Goal: Task Accomplishment & Management: Manage account settings

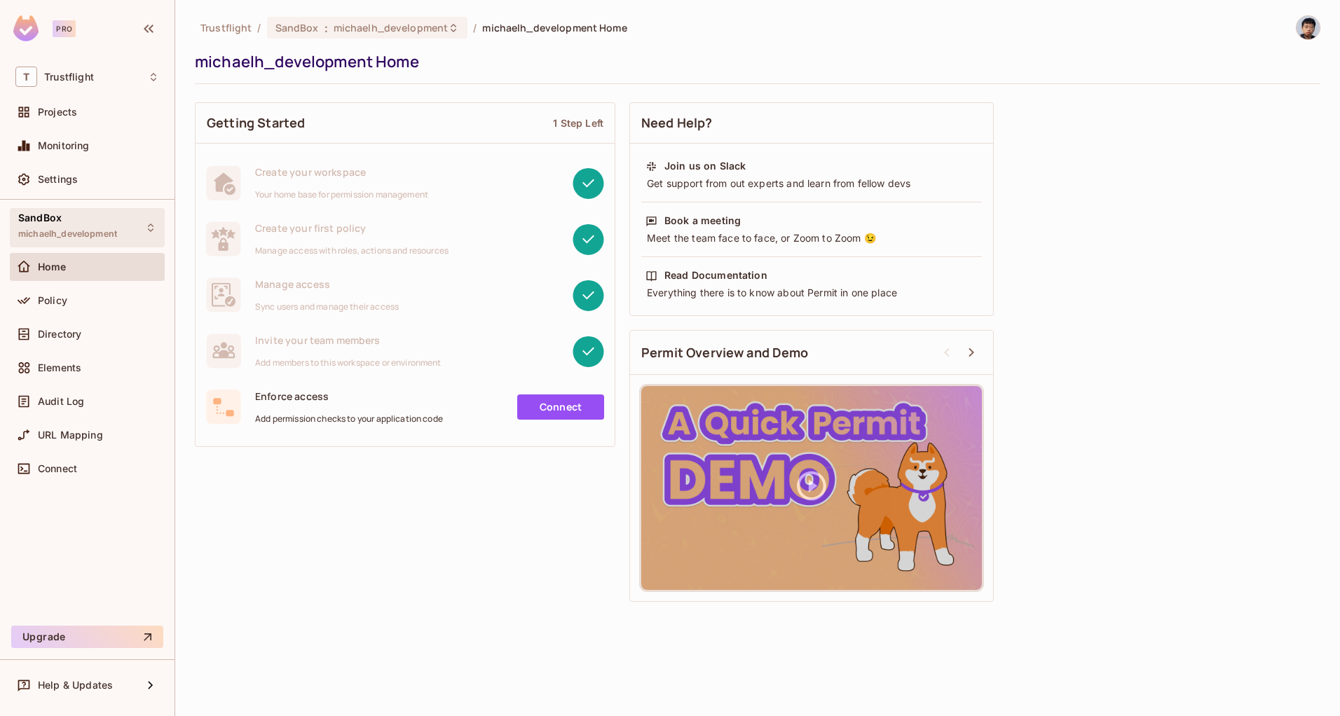
click at [78, 229] on span "michaelh_development" at bounding box center [67, 233] width 99 height 11
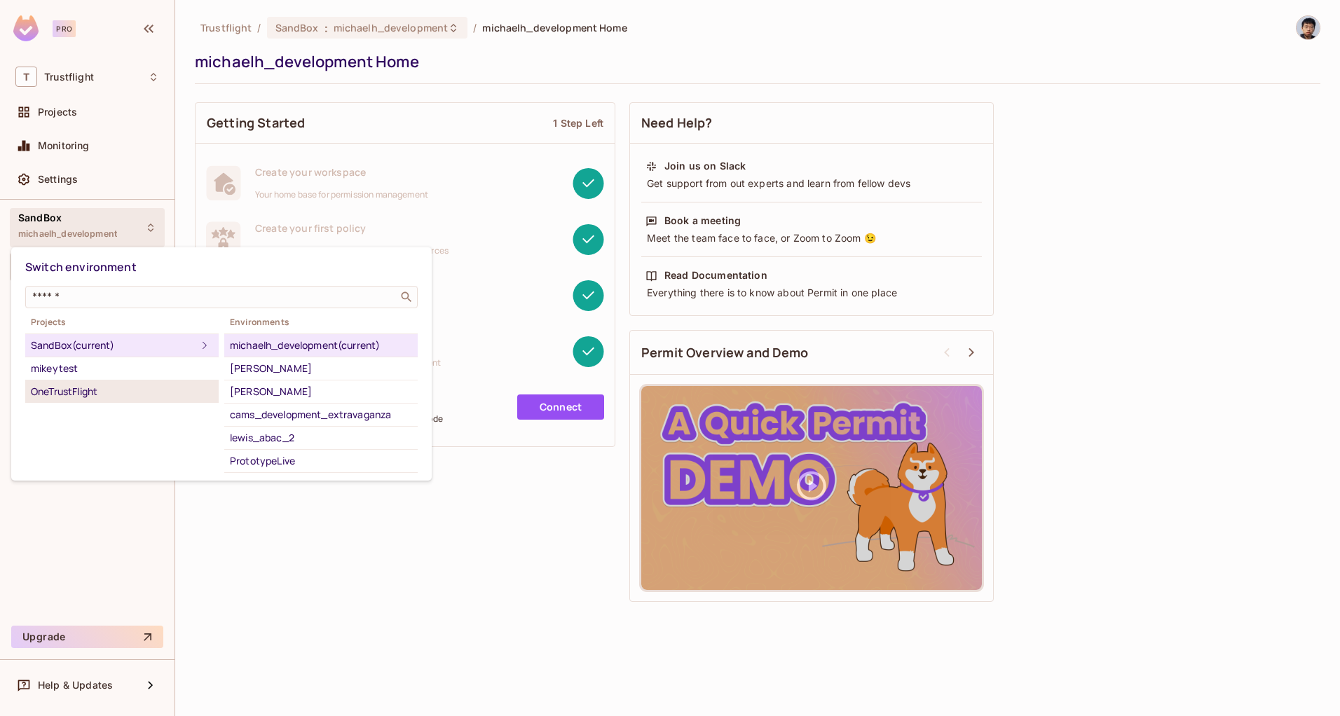
click at [139, 397] on div "OneTrustFlight" at bounding box center [122, 391] width 182 height 17
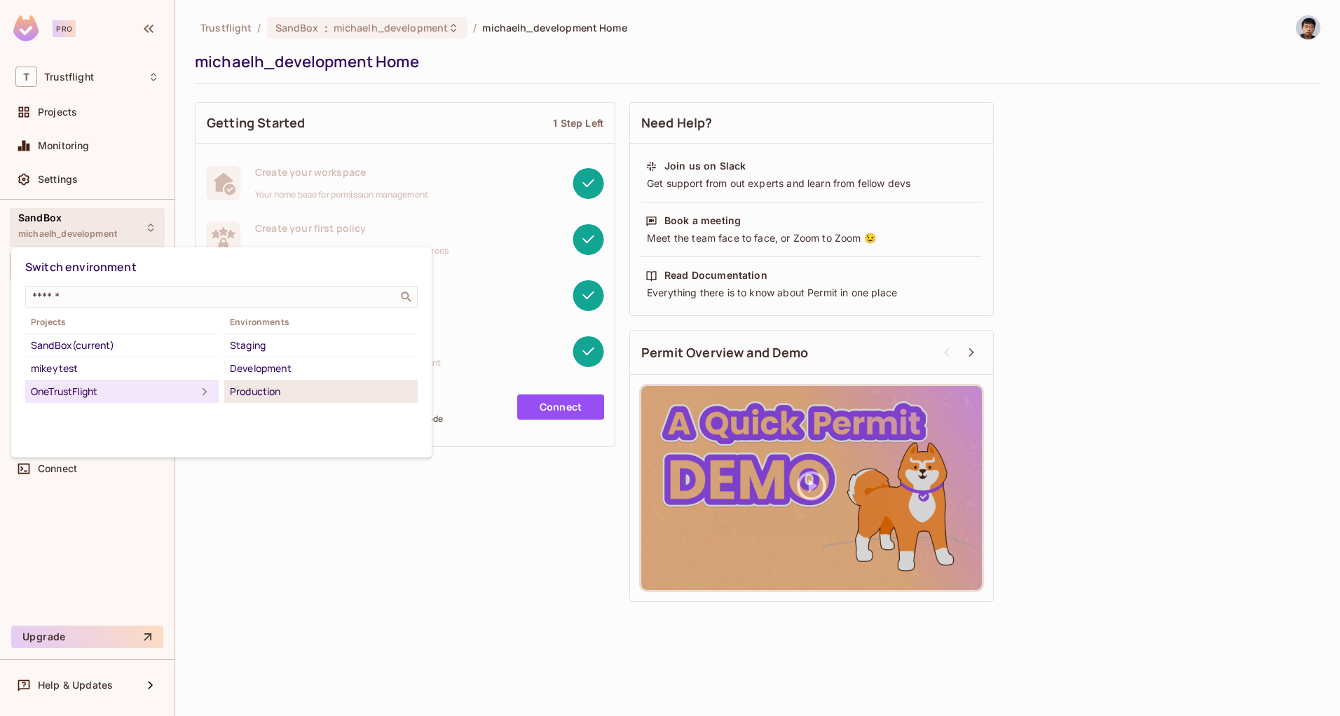
click at [288, 397] on div "Production" at bounding box center [321, 391] width 182 height 17
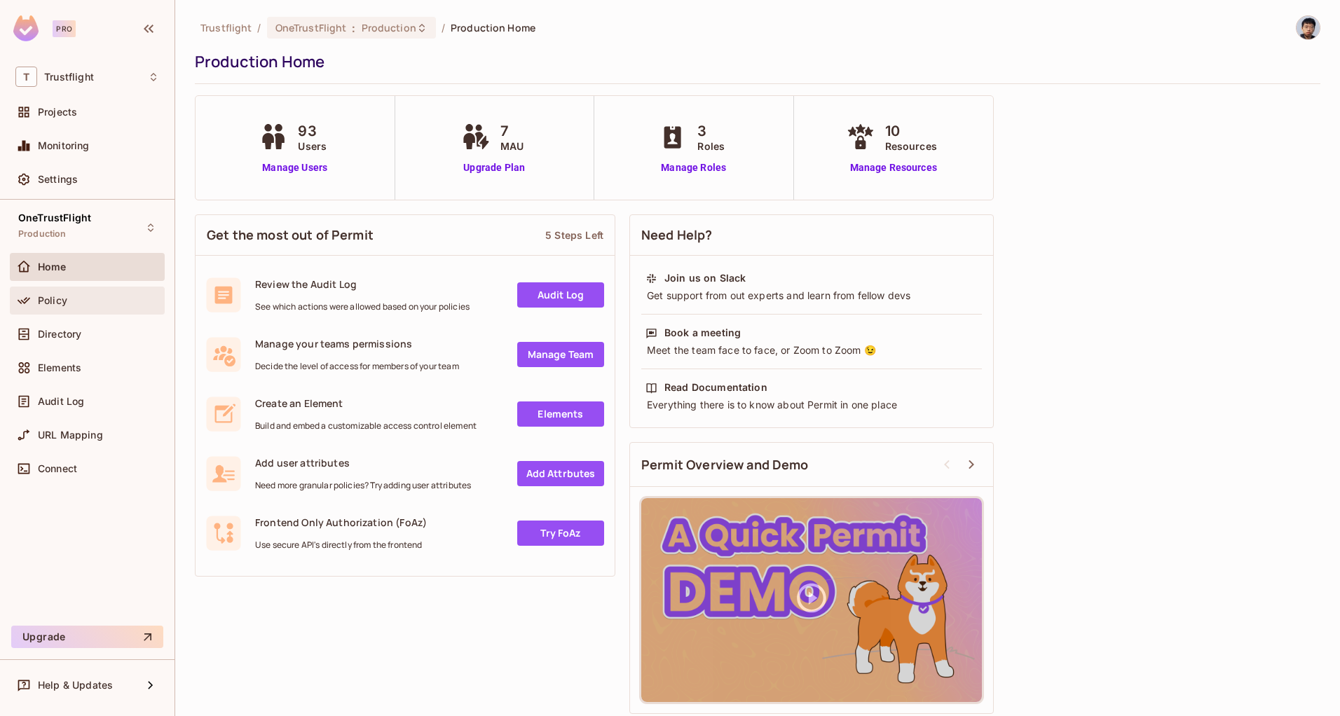
click at [101, 308] on div "Policy" at bounding box center [87, 301] width 155 height 28
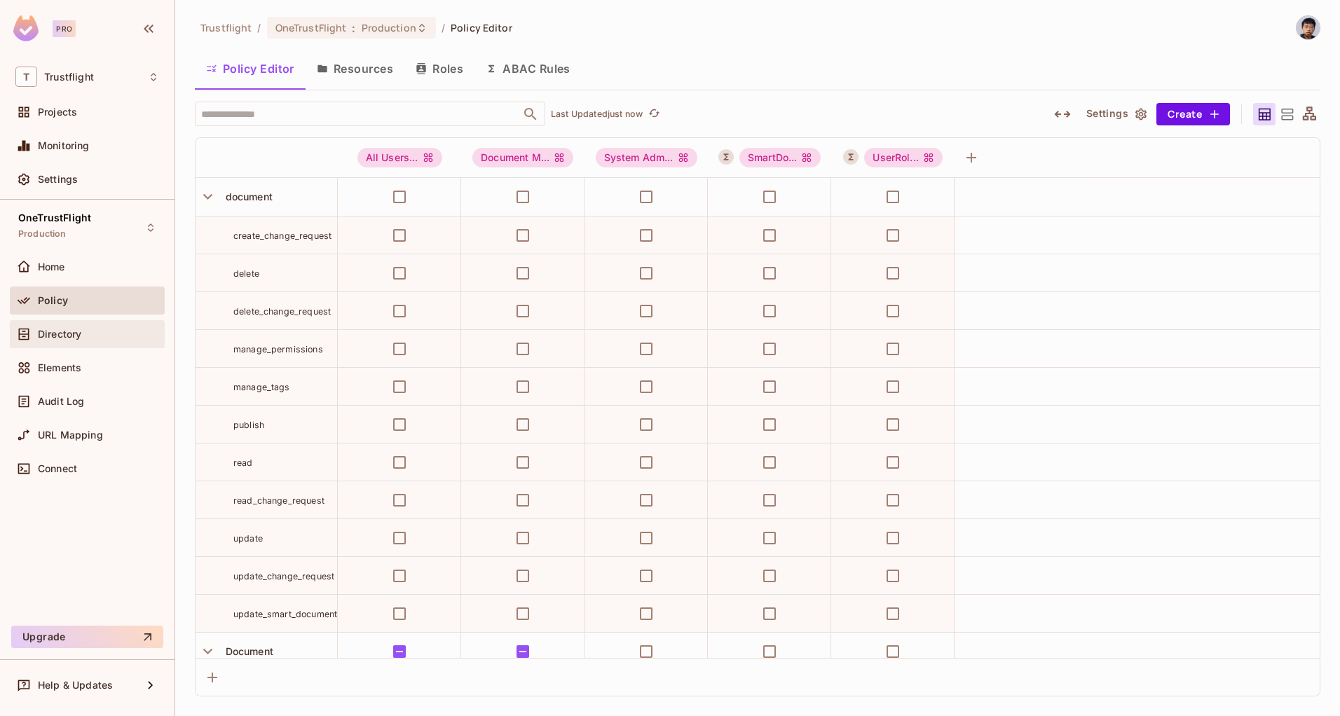
click at [126, 338] on div "Directory" at bounding box center [98, 334] width 121 height 11
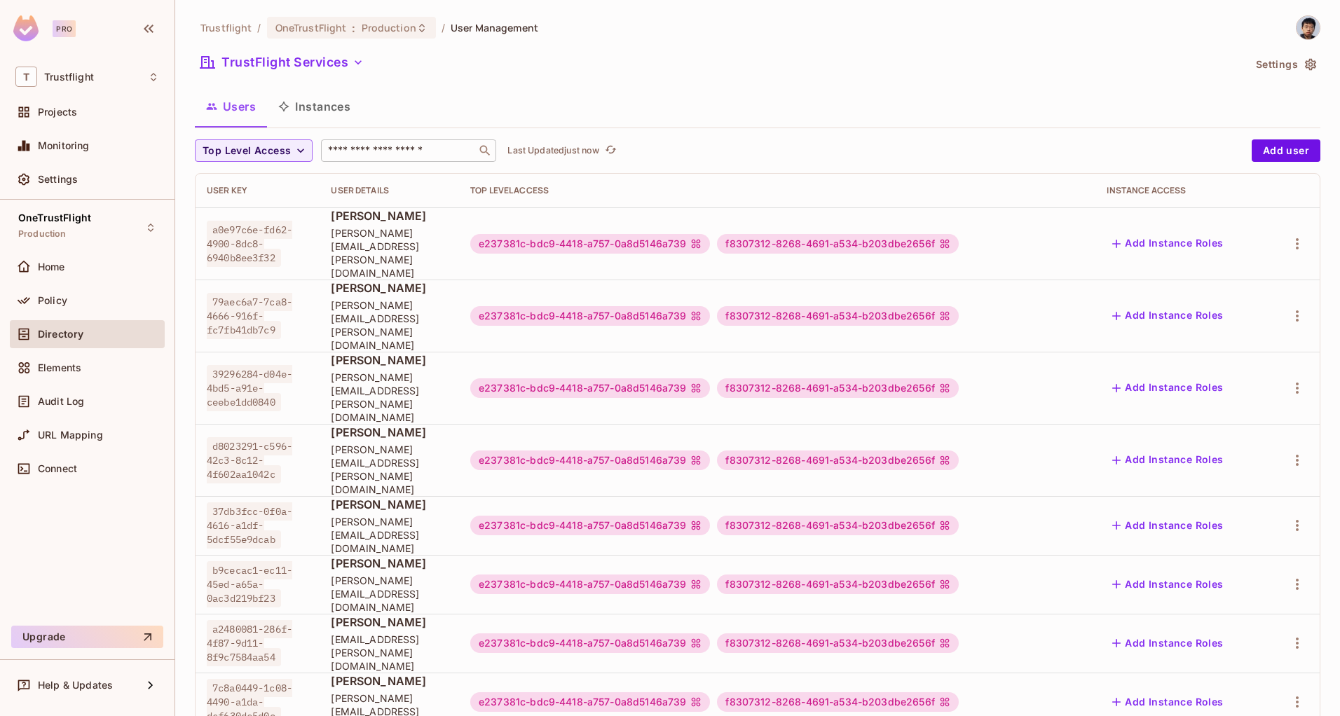
click at [411, 159] on div "​" at bounding box center [408, 150] width 175 height 22
click at [340, 68] on button "TrustFlight Services" at bounding box center [282, 62] width 174 height 22
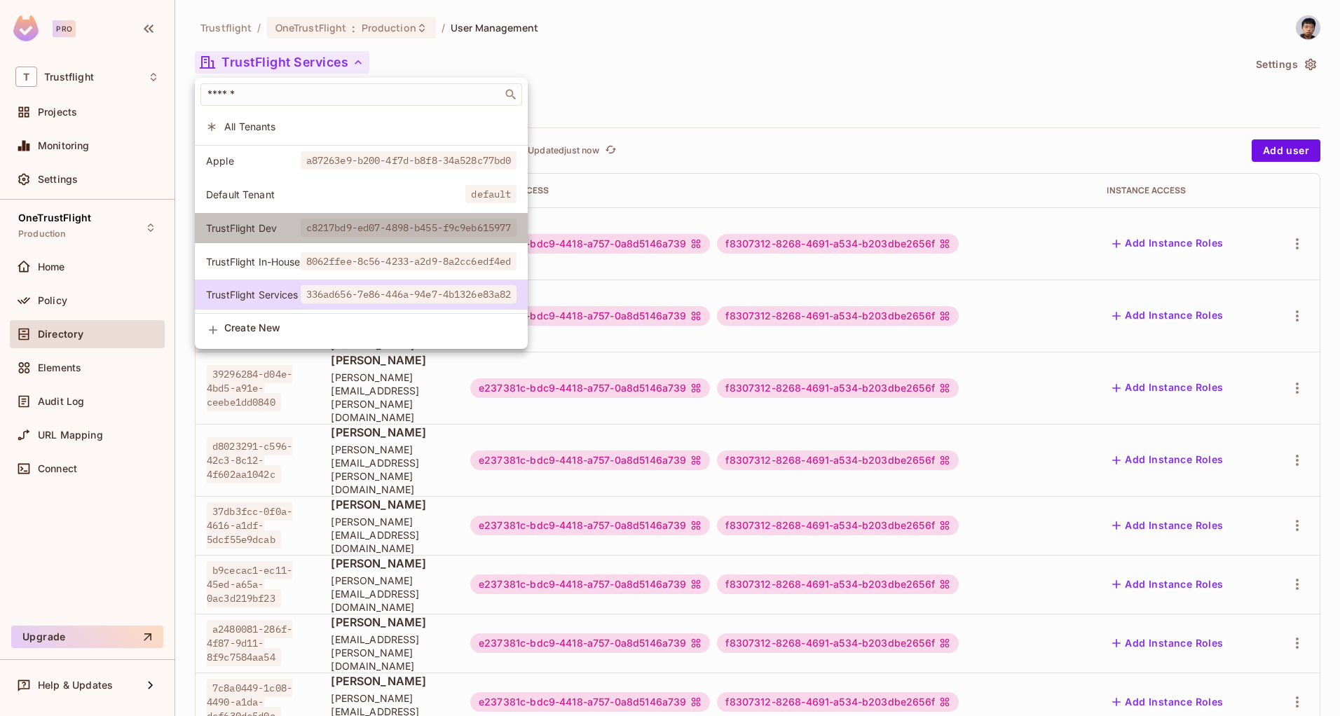
click at [277, 233] on span "TrustFlight Dev" at bounding box center [253, 227] width 95 height 13
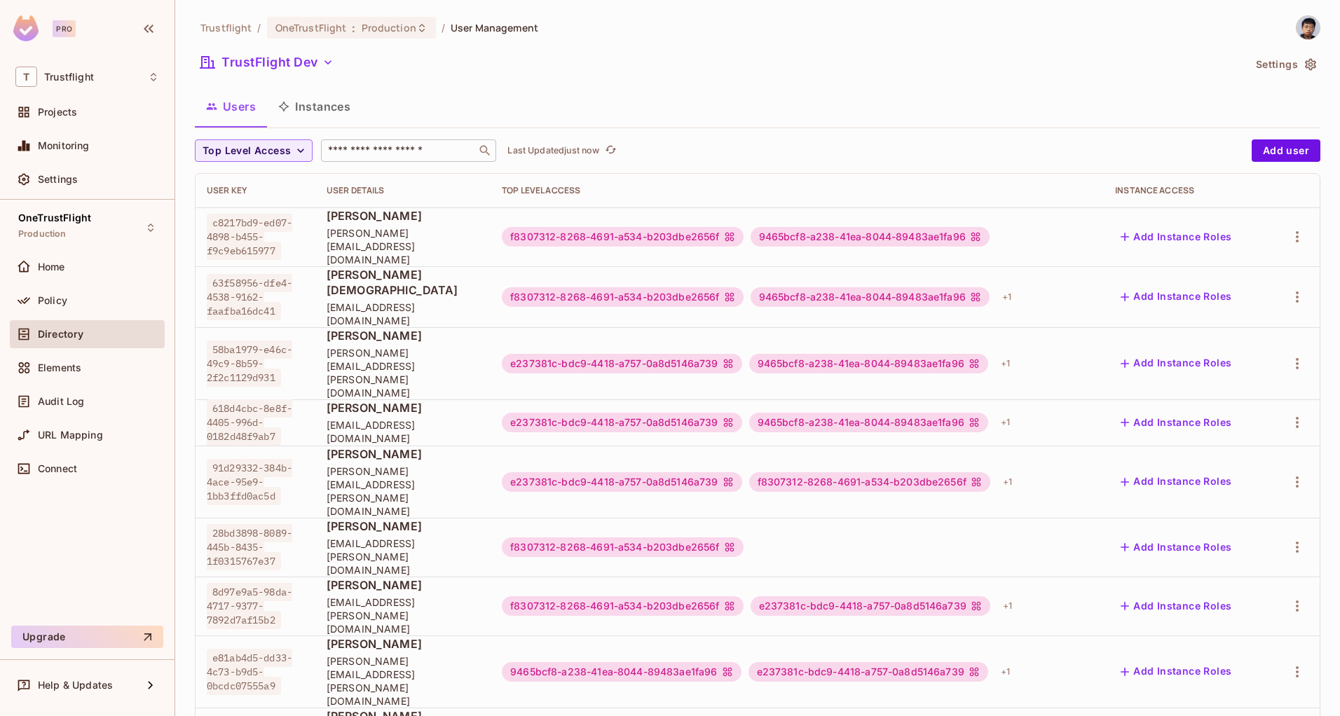
click at [370, 160] on div "​" at bounding box center [408, 150] width 175 height 22
click at [1296, 235] on icon "button" at bounding box center [1297, 236] width 3 height 11
click at [1226, 288] on div "Edit Attributes" at bounding box center [1237, 294] width 69 height 14
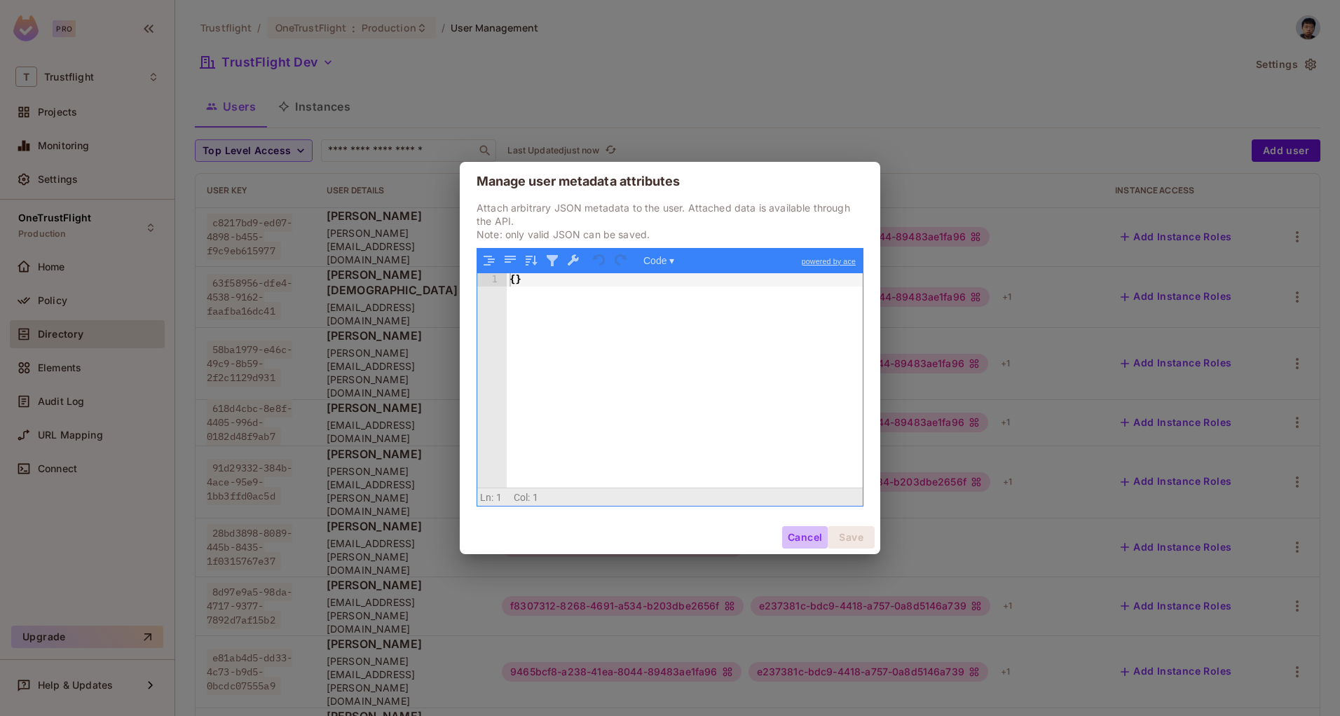
click at [806, 532] on button "Cancel" at bounding box center [805, 537] width 46 height 22
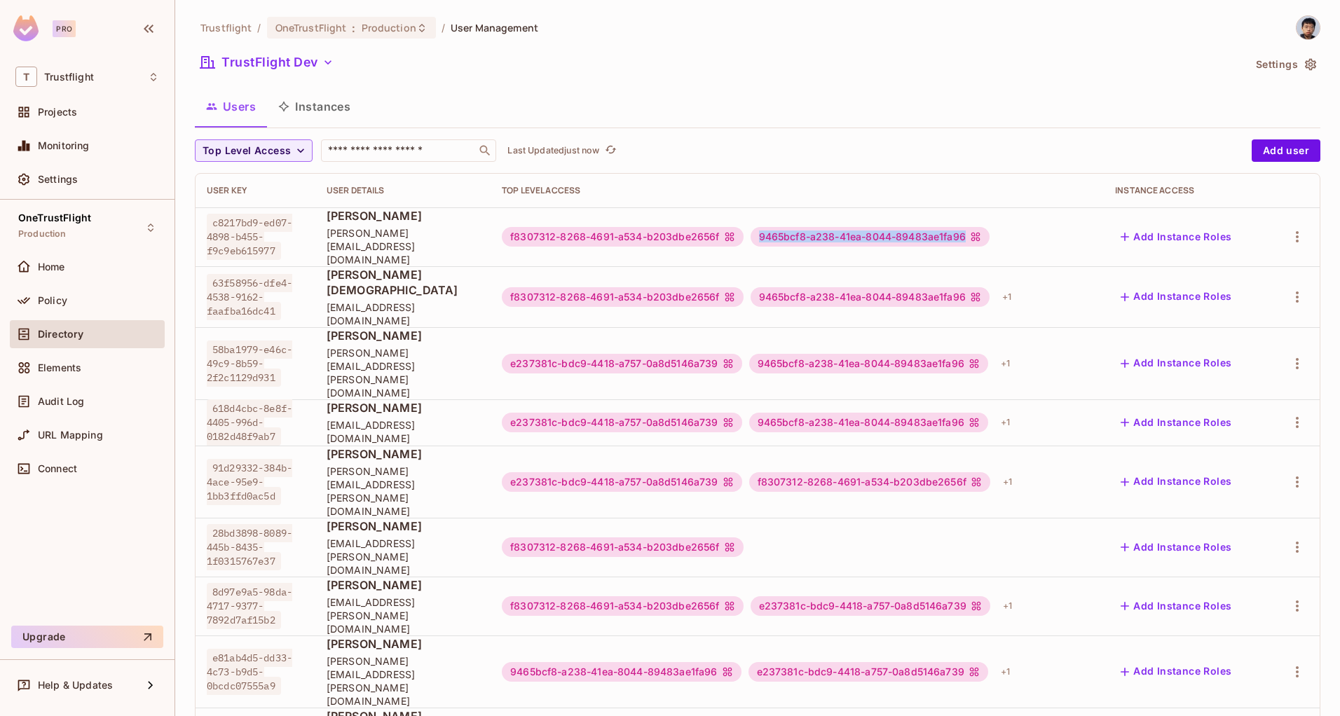
drag, startPoint x: 790, startPoint y: 230, endPoint x: 999, endPoint y: 228, distance: 208.8
click at [989, 228] on div "9465bcf8-a238-41ea-8044-89483ae1fa96" at bounding box center [869, 237] width 239 height 20
copy div "9465bcf8-a238-41ea-8044-89483ae1fa96"
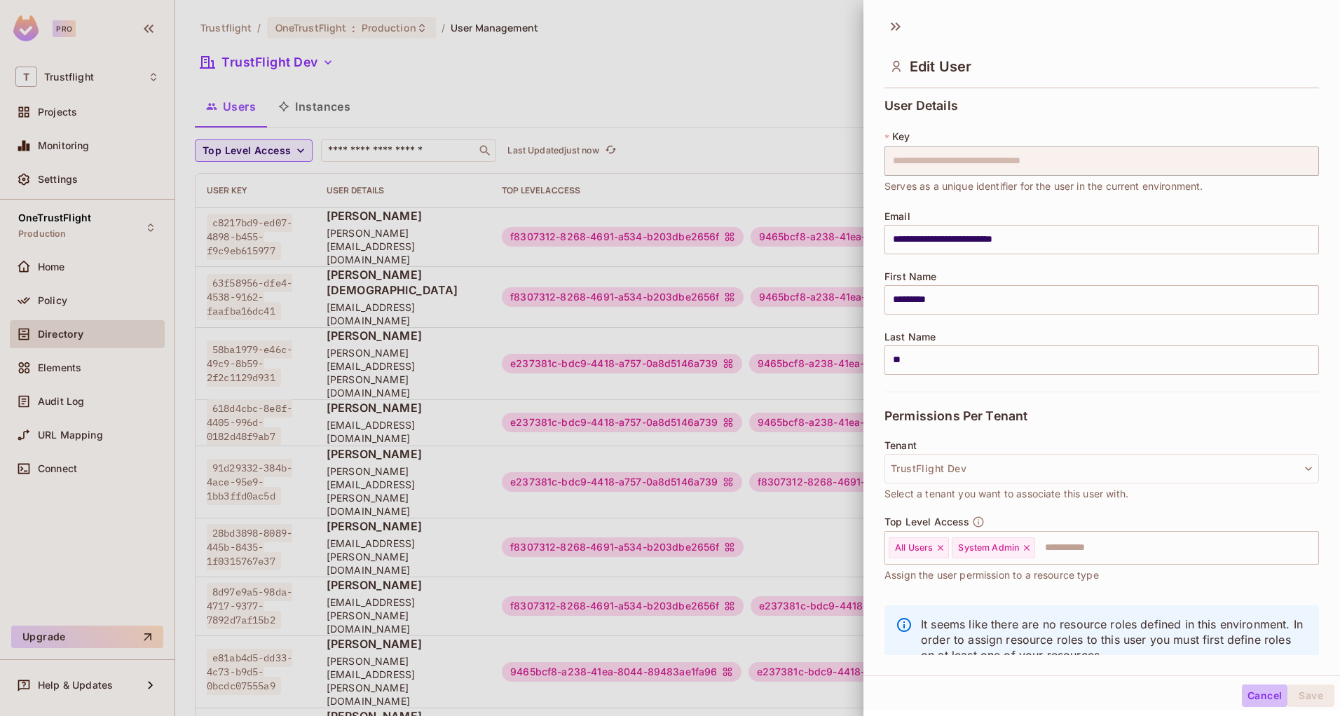
click at [1242, 692] on button "Cancel" at bounding box center [1265, 696] width 46 height 22
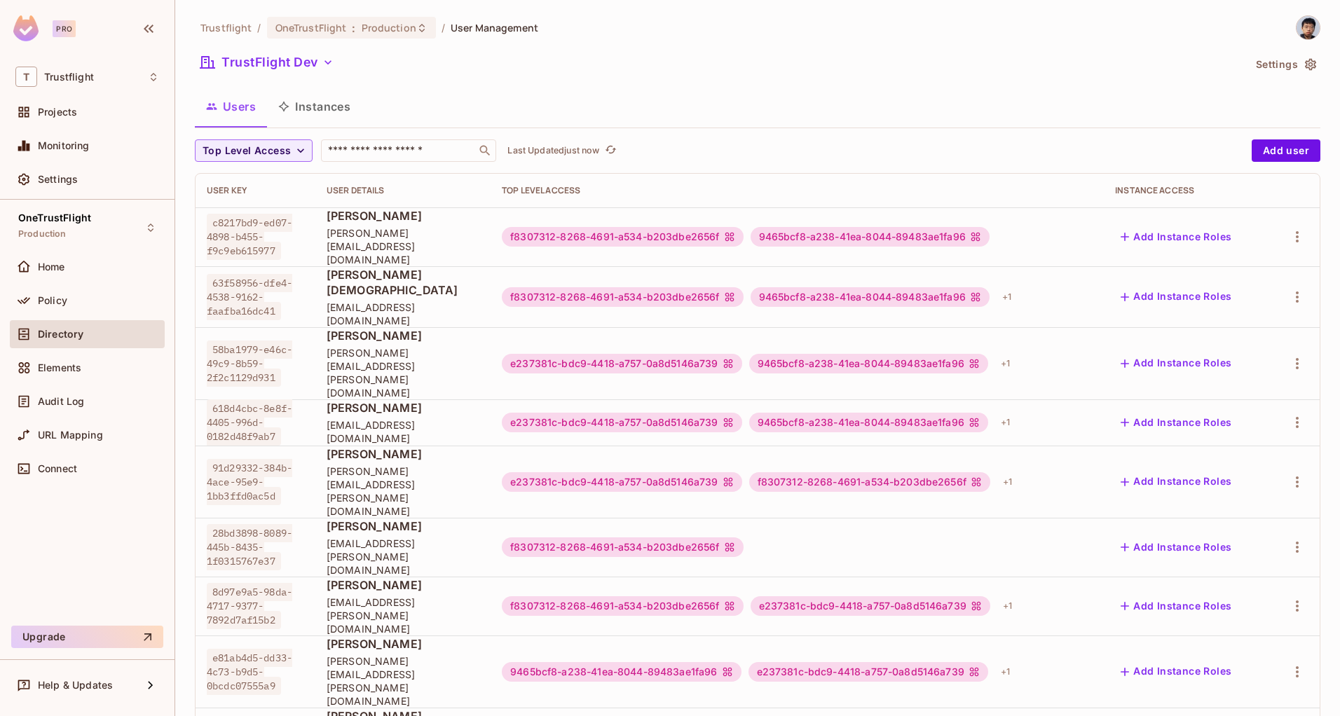
click at [829, 227] on div "9465bcf8-a238-41ea-8044-89483ae1fa96" at bounding box center [869, 237] width 239 height 20
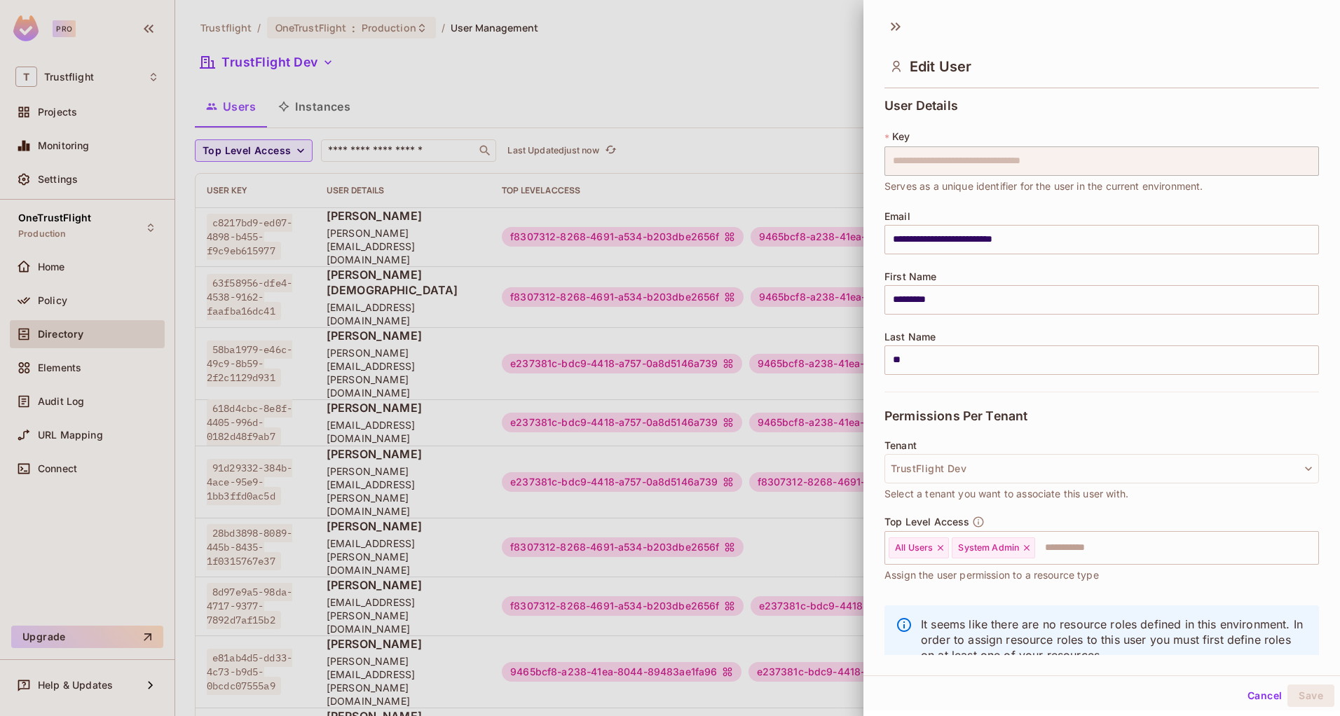
click at [821, 231] on div at bounding box center [670, 358] width 1340 height 716
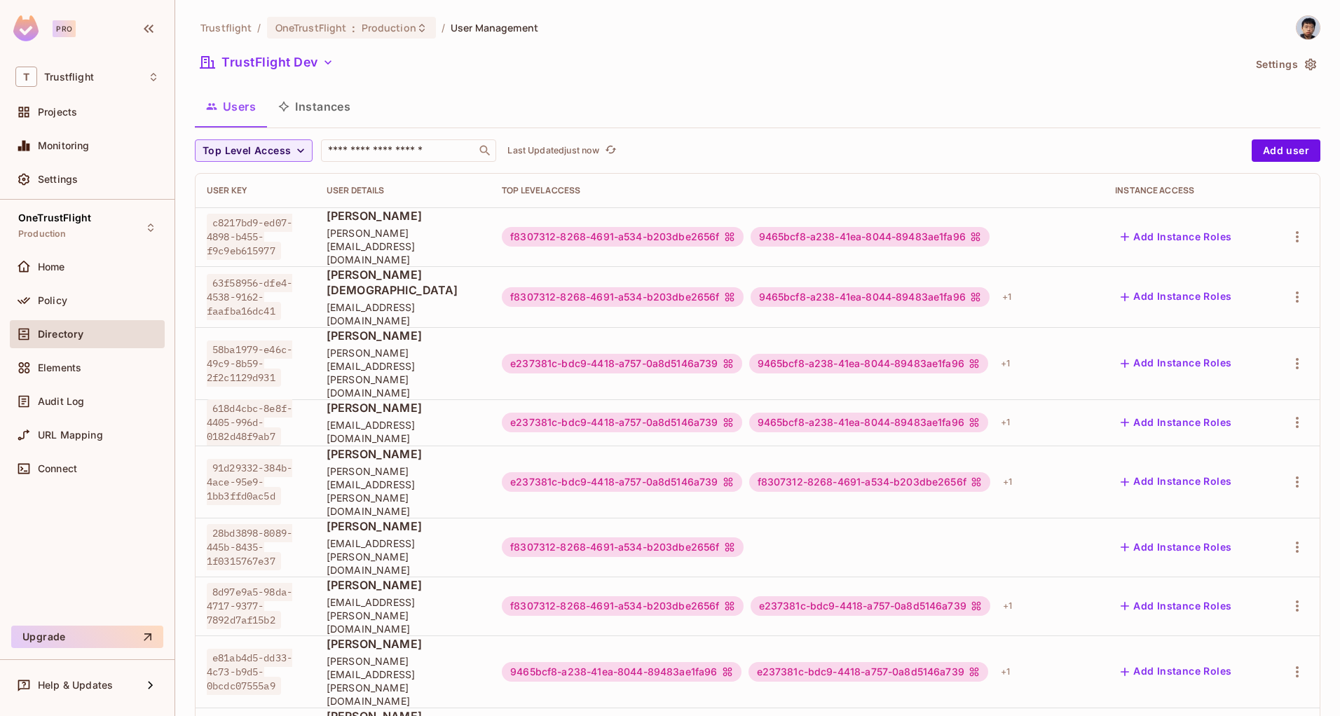
click at [814, 233] on div "9465bcf8-a238-41ea-8044-89483ae1fa96" at bounding box center [869, 237] width 239 height 20
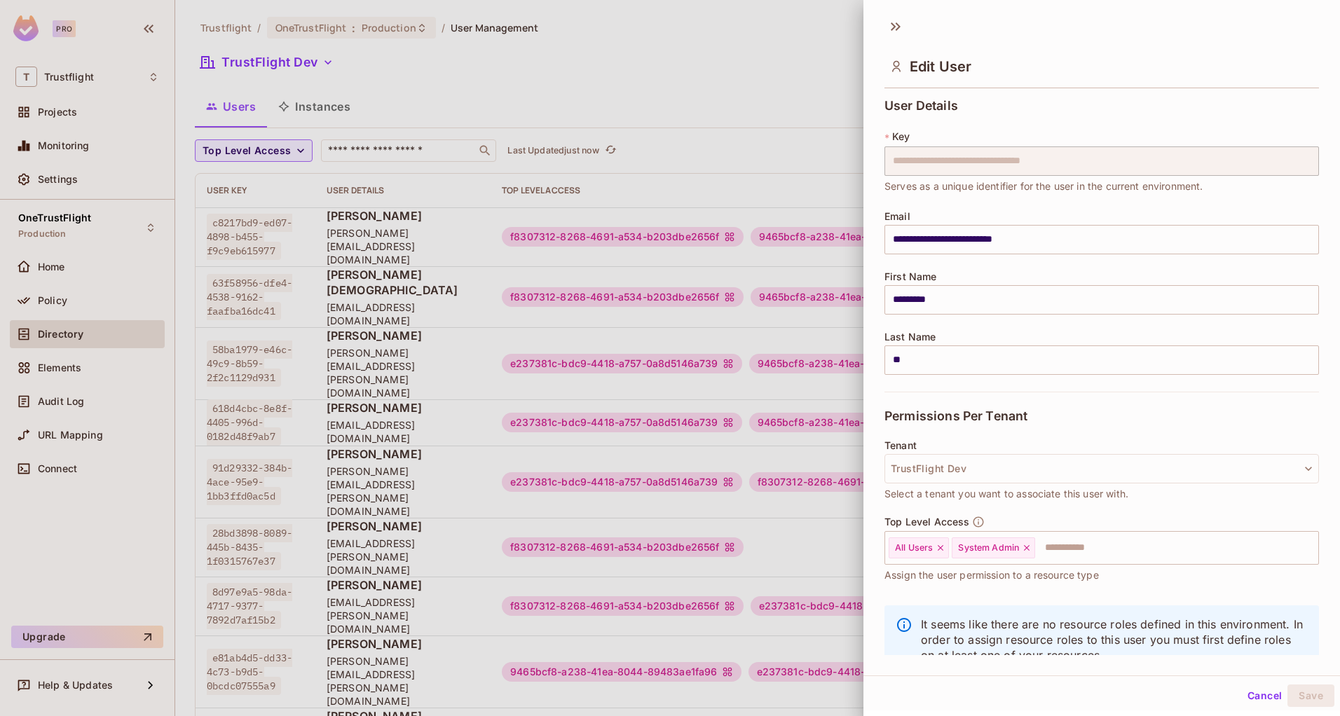
click at [814, 233] on div at bounding box center [670, 358] width 1340 height 716
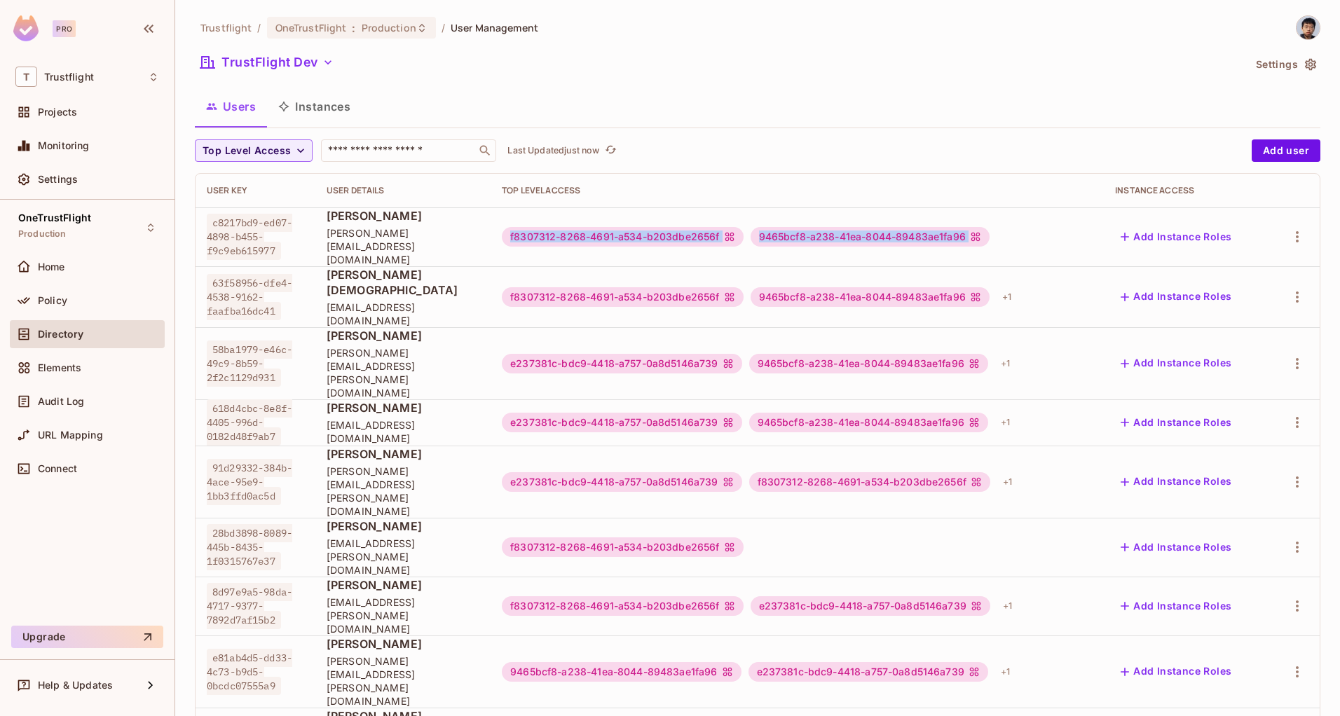
click at [814, 233] on div "9465bcf8-a238-41ea-8044-89483ae1fa96" at bounding box center [869, 237] width 239 height 20
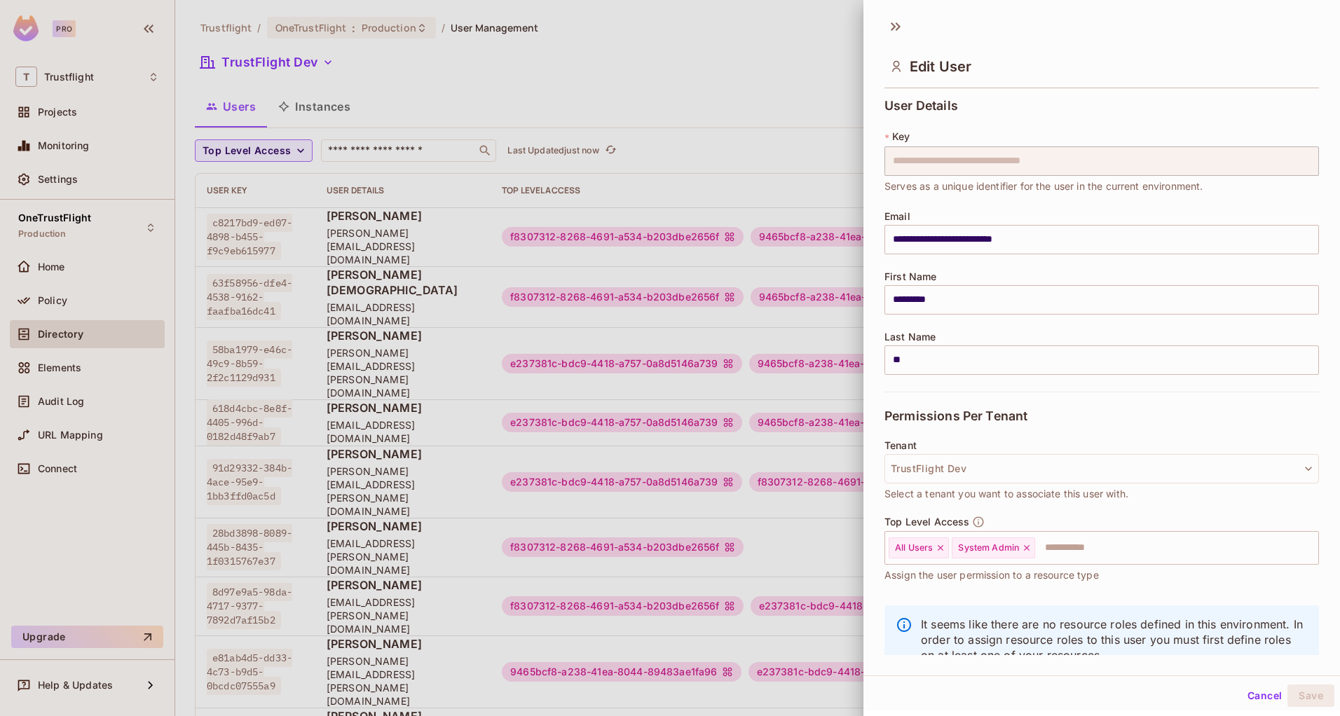
click at [792, 254] on div at bounding box center [670, 358] width 1340 height 716
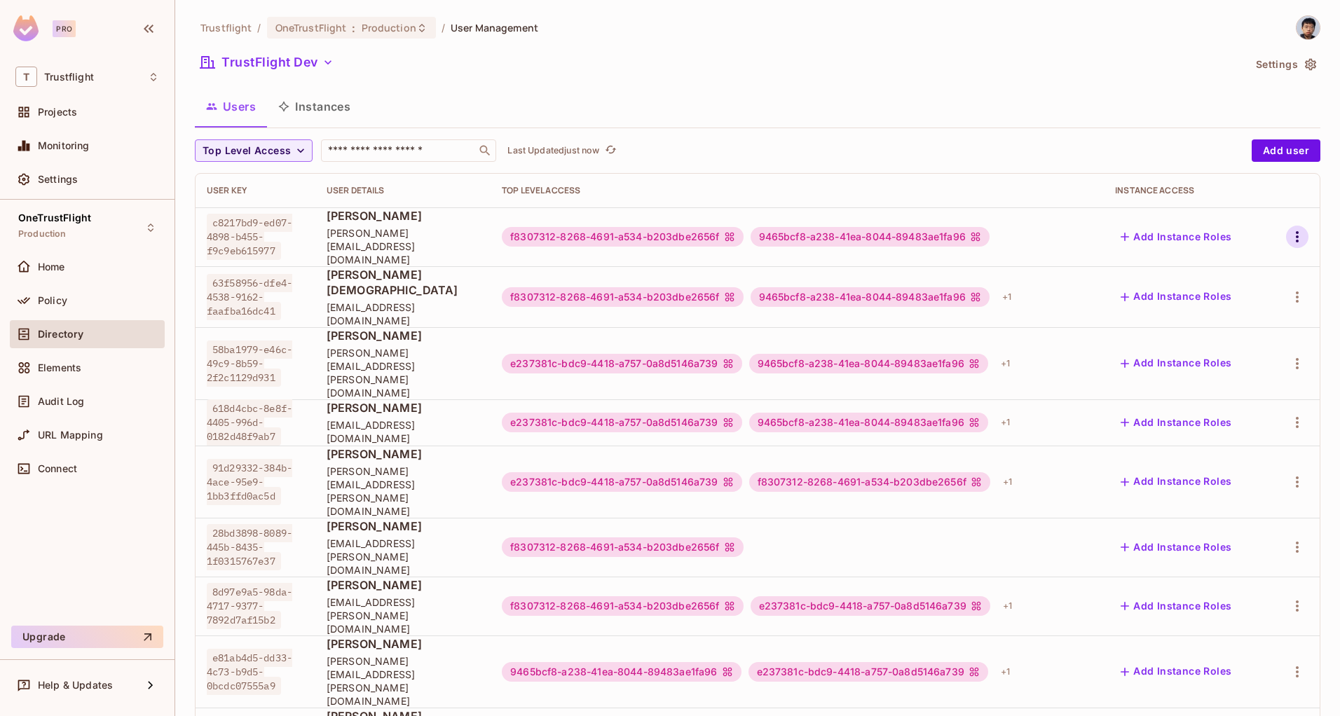
click at [1289, 228] on icon "button" at bounding box center [1297, 236] width 17 height 17
click at [1261, 261] on li "Edit" at bounding box center [1226, 262] width 124 height 31
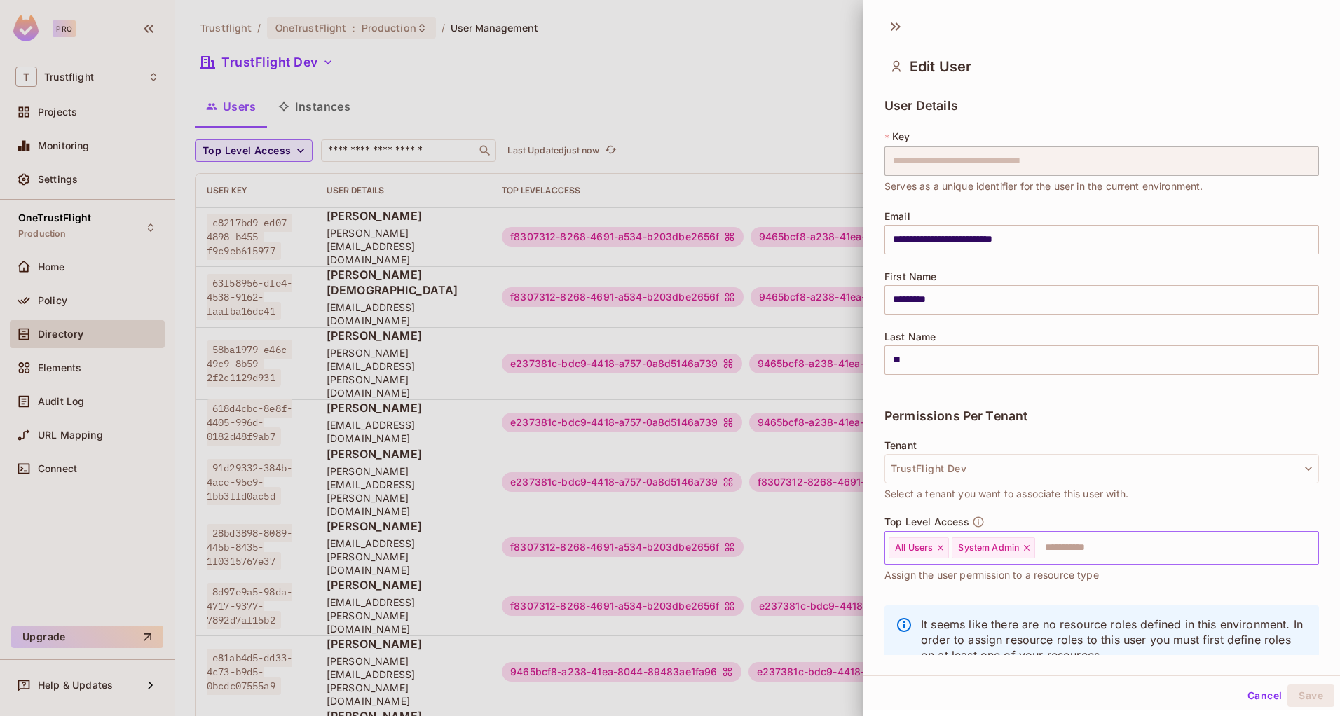
click at [1092, 558] on input "text" at bounding box center [1163, 548] width 255 height 28
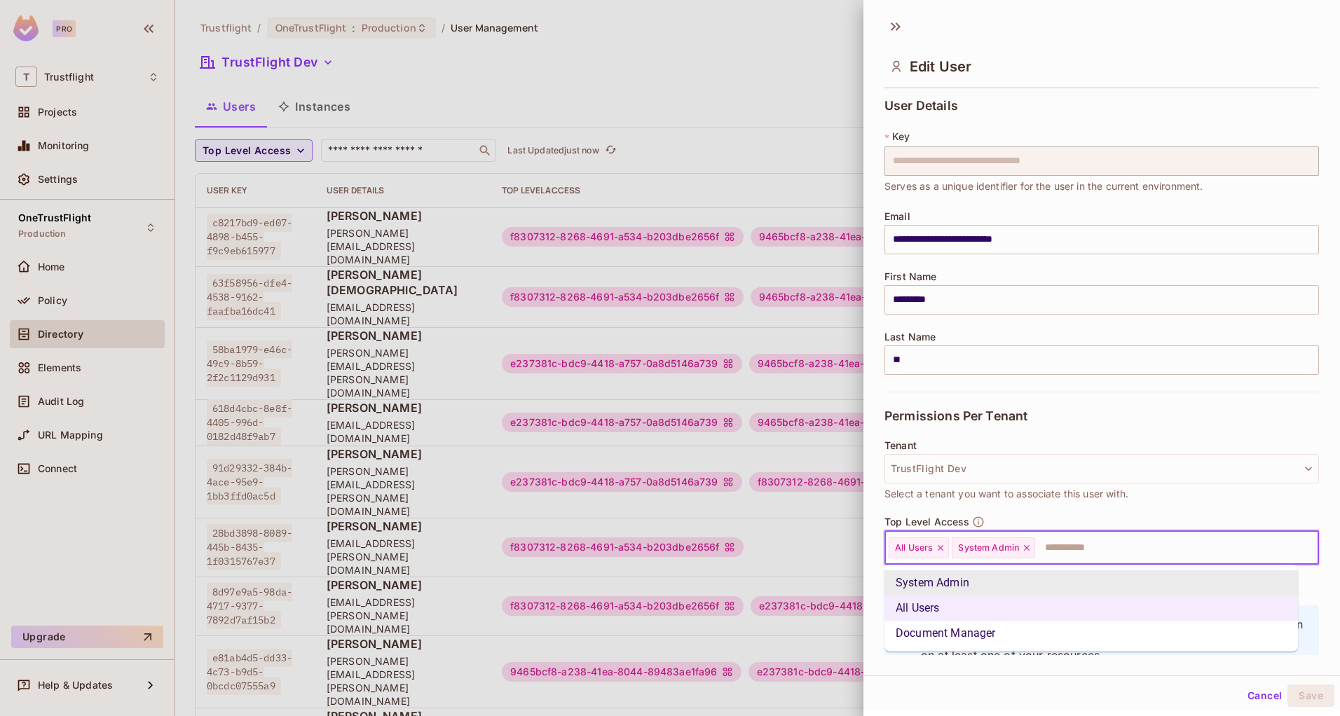
click at [974, 584] on li "System Admin" at bounding box center [1090, 582] width 413 height 25
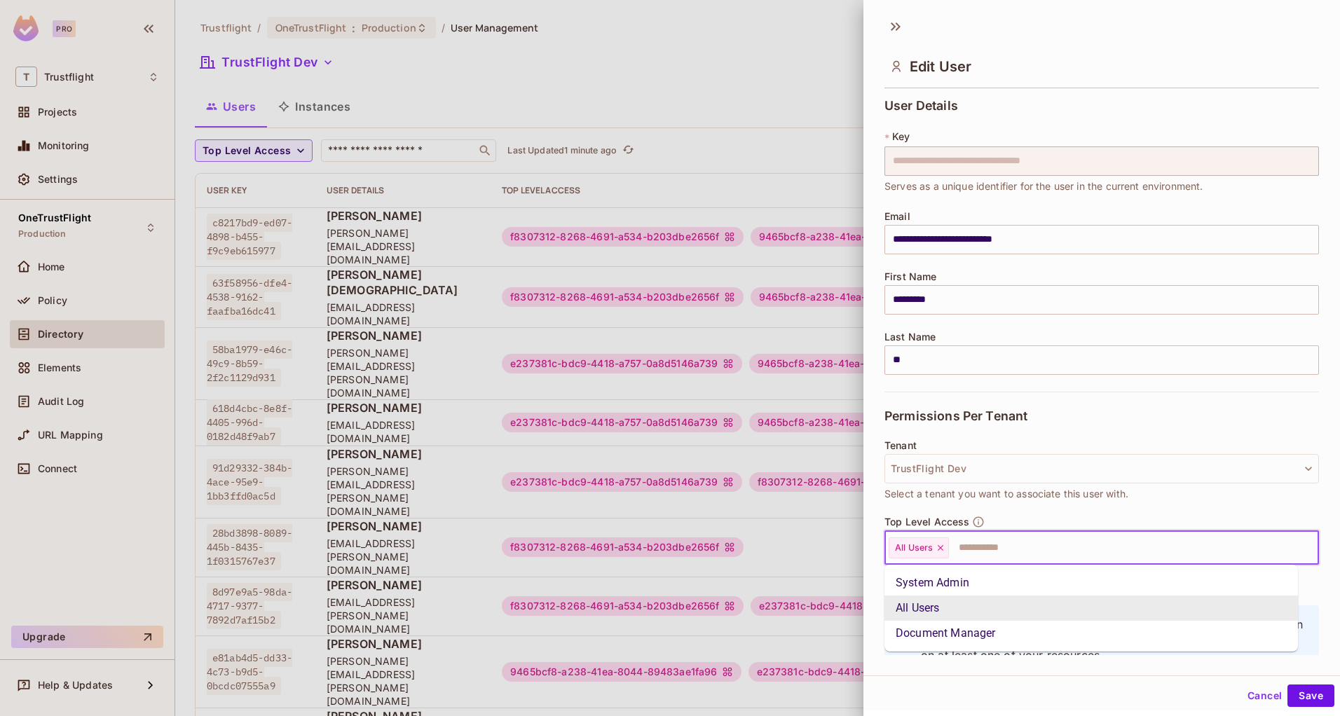
click at [1061, 552] on input "text" at bounding box center [1120, 548] width 341 height 28
click at [970, 586] on li "System Admin" at bounding box center [1090, 582] width 413 height 25
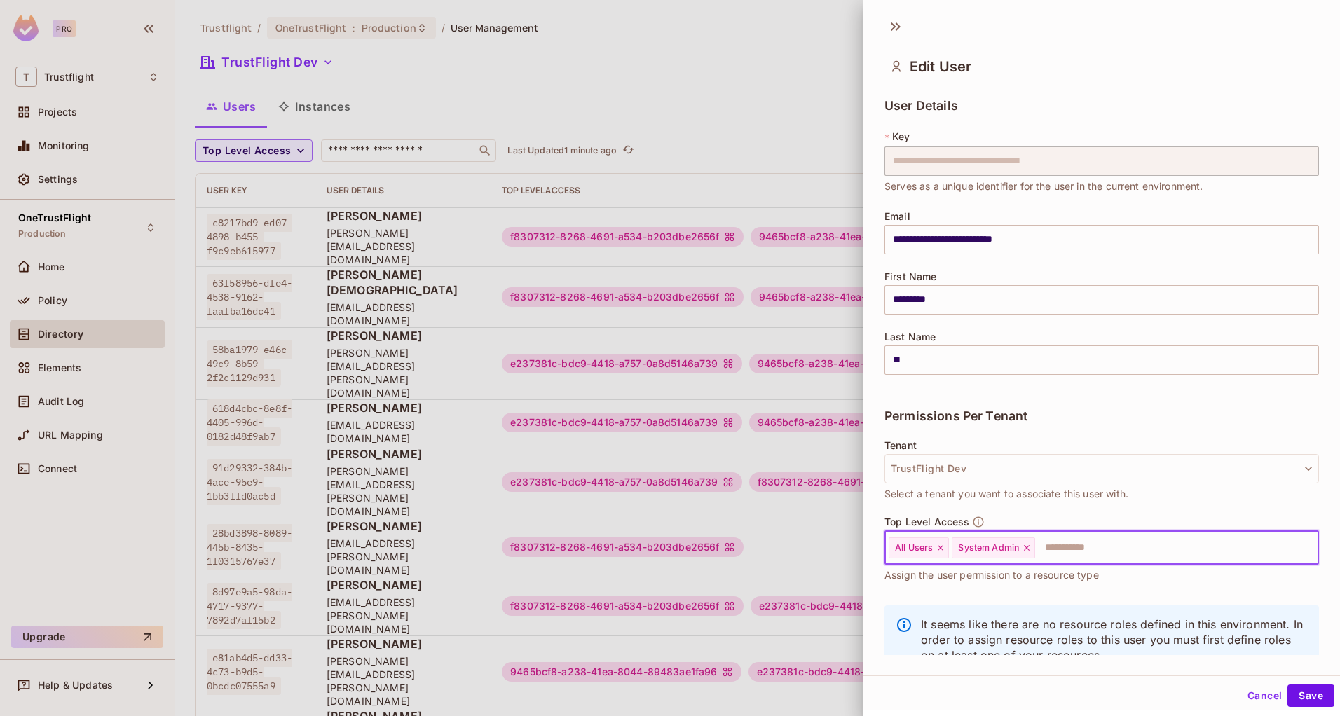
click at [1107, 553] on input "text" at bounding box center [1163, 548] width 255 height 28
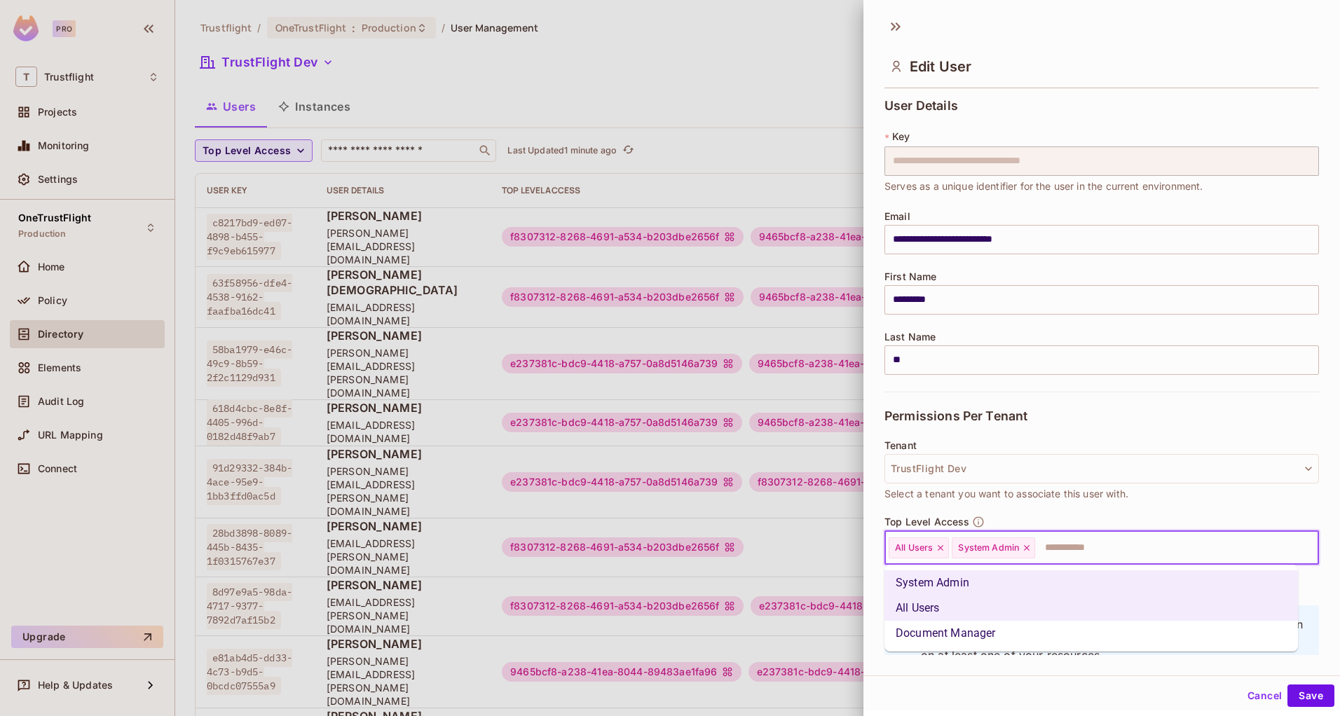
click at [1025, 633] on li "Document Manager" at bounding box center [1090, 633] width 413 height 25
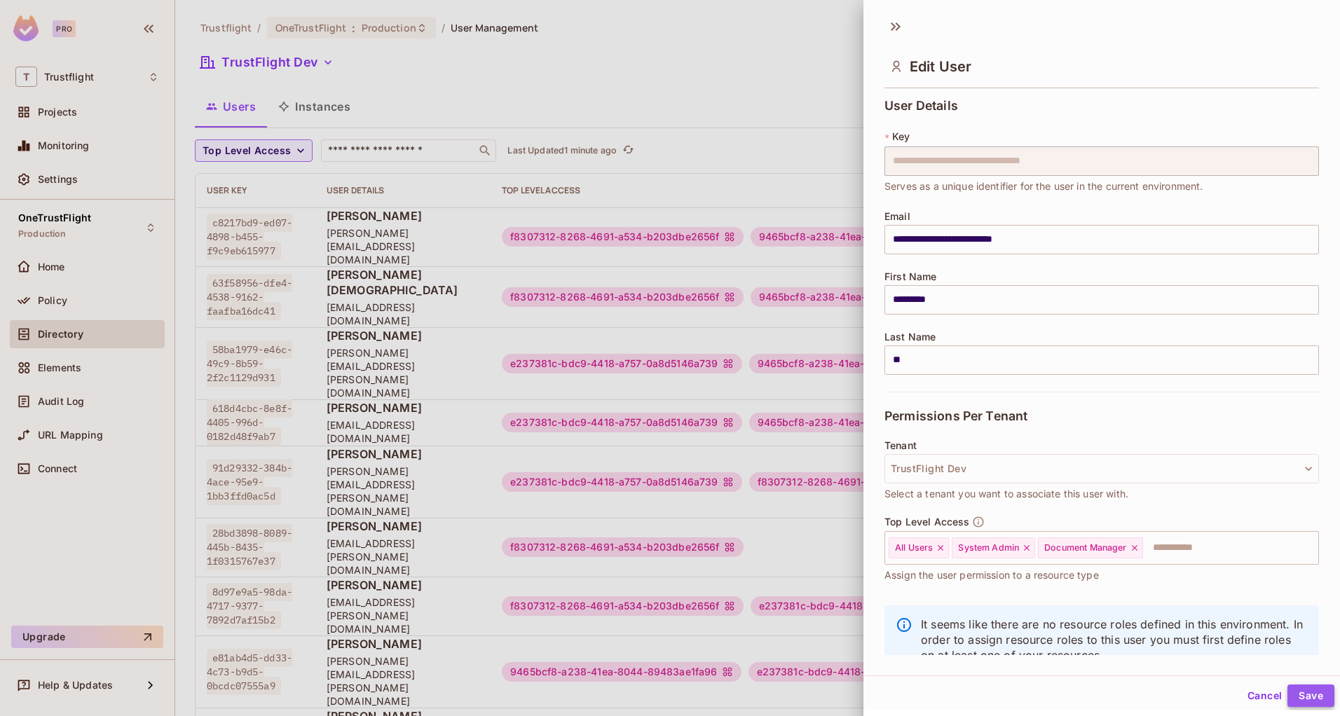
click at [1294, 692] on button "Save" at bounding box center [1310, 696] width 47 height 22
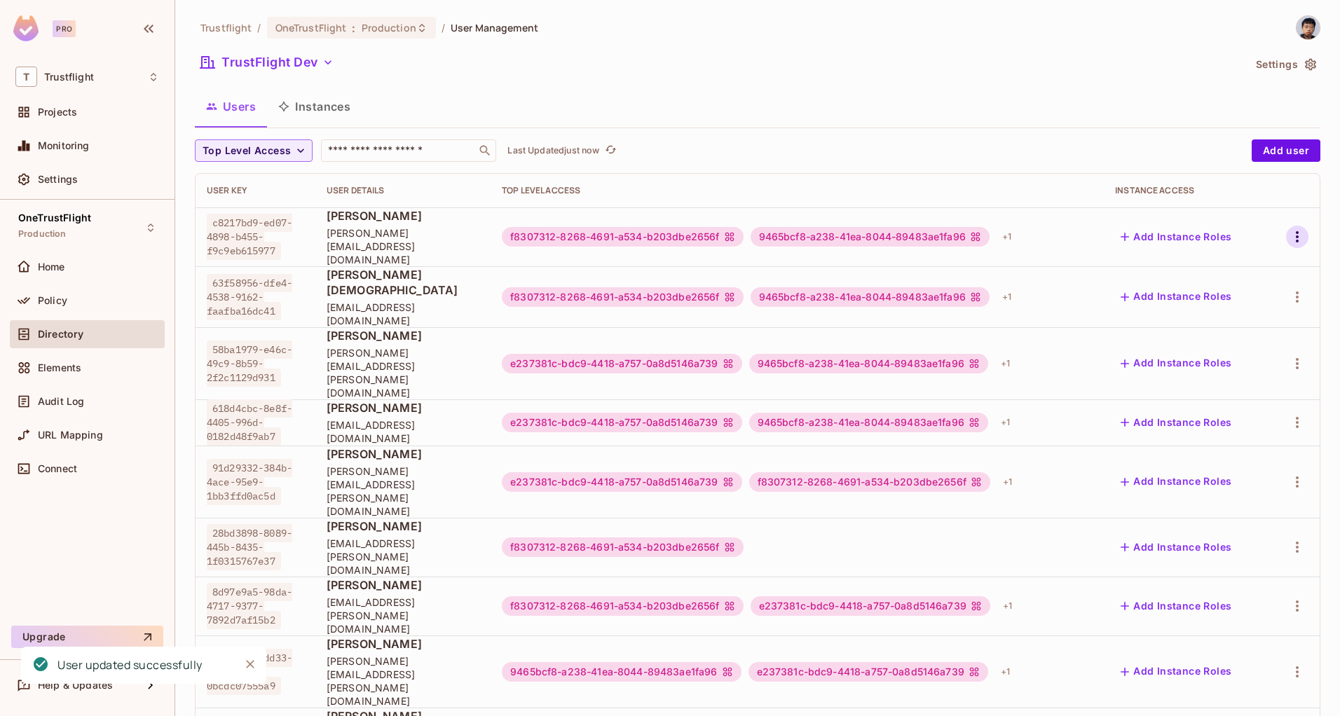
click at [1289, 228] on icon "button" at bounding box center [1297, 236] width 17 height 17
click at [1229, 290] on div "Edit Attributes" at bounding box center [1237, 294] width 69 height 14
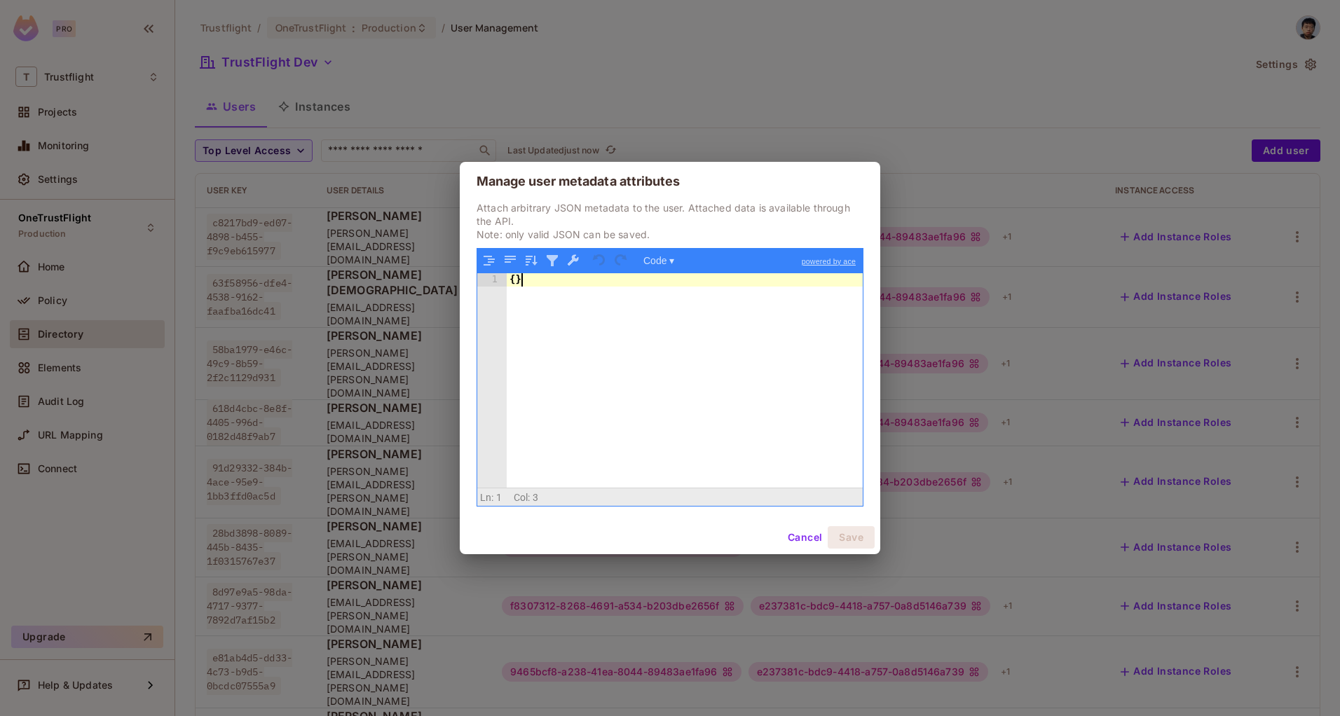
drag, startPoint x: 528, startPoint y: 281, endPoint x: 404, endPoint y: 272, distance: 125.1
click at [403, 272] on div "Manage user metadata attributes Attach arbitrary JSON metadata to the user. Att…" at bounding box center [670, 358] width 1340 height 716
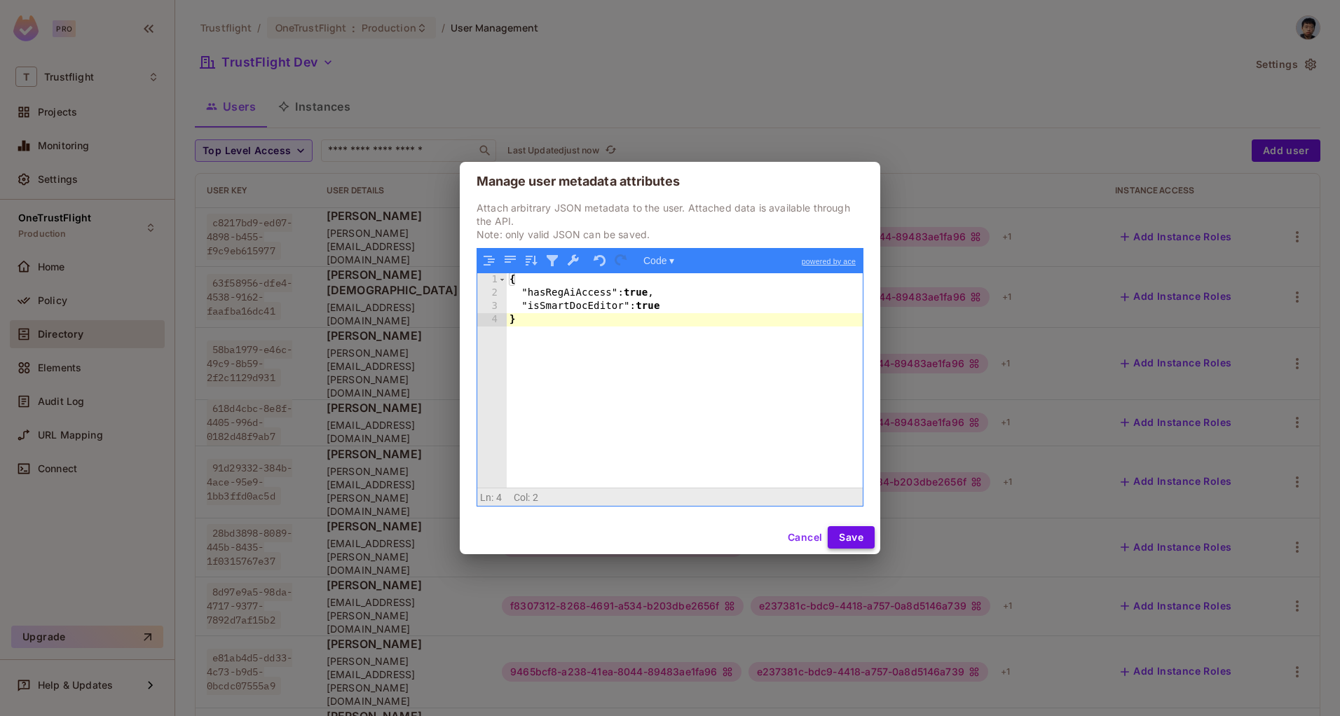
click at [844, 530] on button "Save" at bounding box center [851, 537] width 47 height 22
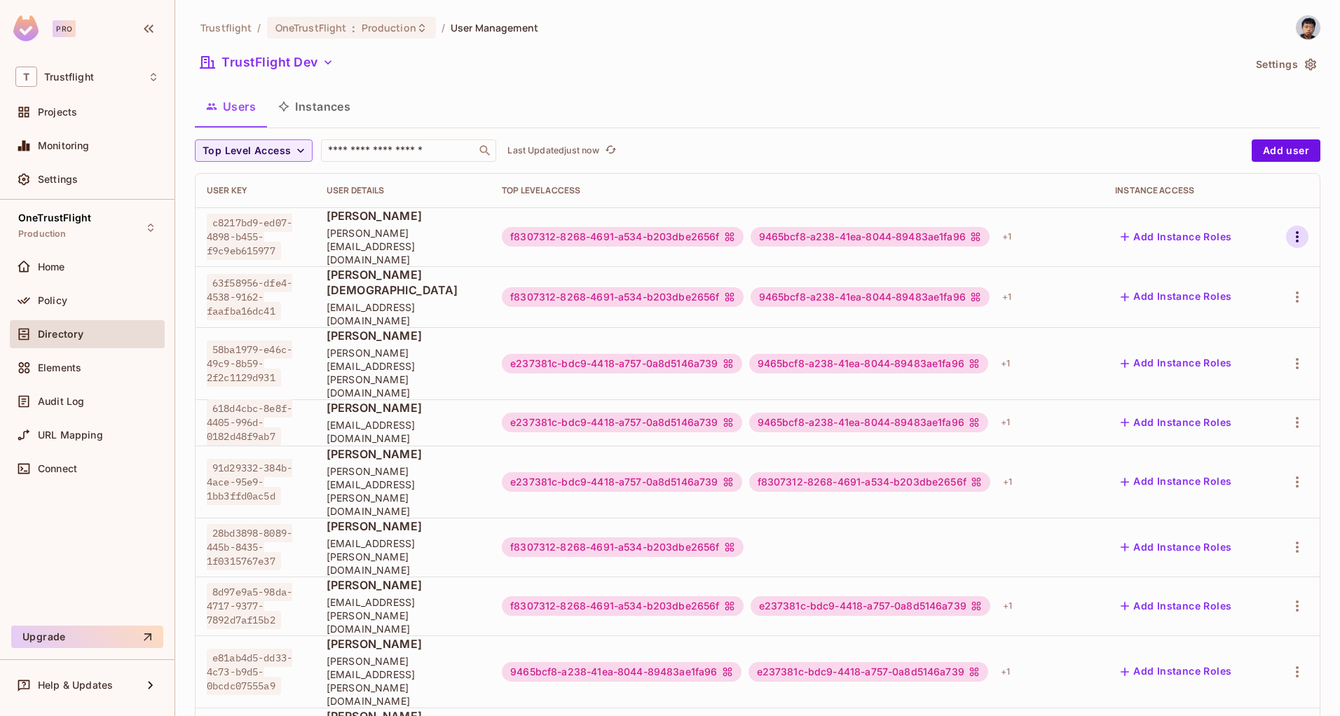
click at [1292, 228] on icon "button" at bounding box center [1297, 236] width 17 height 17
click at [1230, 289] on div "Edit Attributes" at bounding box center [1237, 294] width 69 height 14
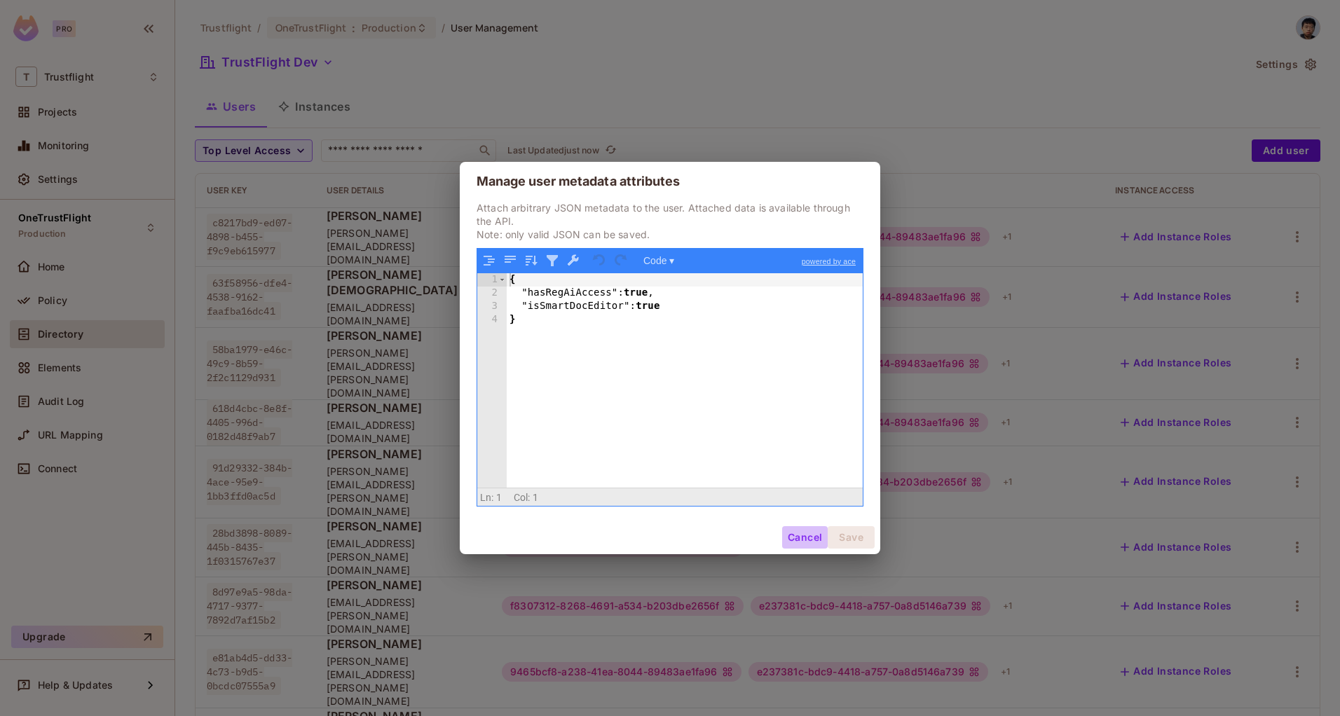
click at [801, 528] on button "Cancel" at bounding box center [805, 537] width 46 height 22
